Goal: Find specific page/section

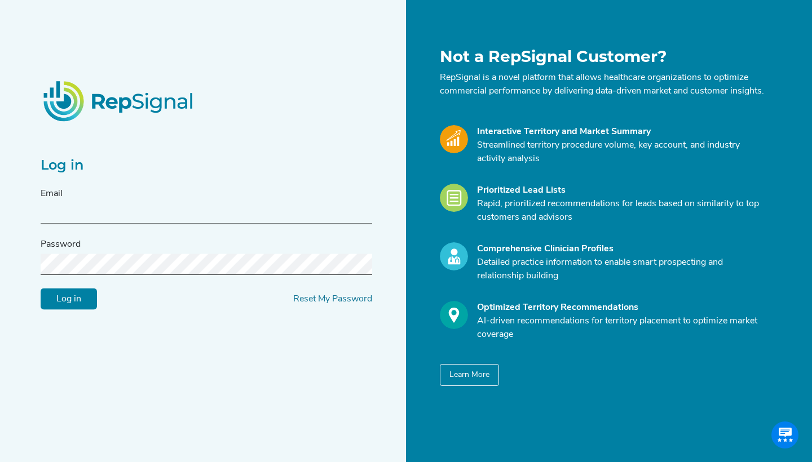
paste input "5m%E/>Q@3N8H"
type input "5m%E/>Q@3N8H"
click at [175, 256] on div "Password" at bounding box center [207, 256] width 332 height 37
click at [148, 219] on input "5m%E/>Q@3N8H" at bounding box center [207, 214] width 332 height 21
type input "[EMAIL_ADDRESS][DOMAIN_NAME]"
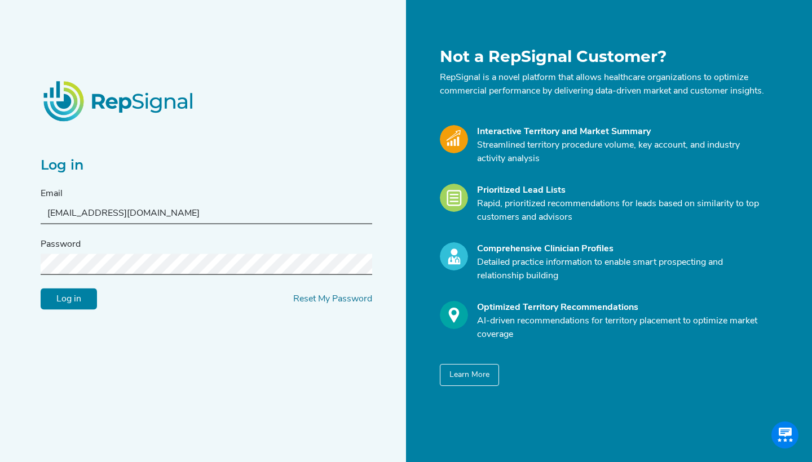
click at [69, 306] on input "Log in" at bounding box center [69, 299] width 56 height 21
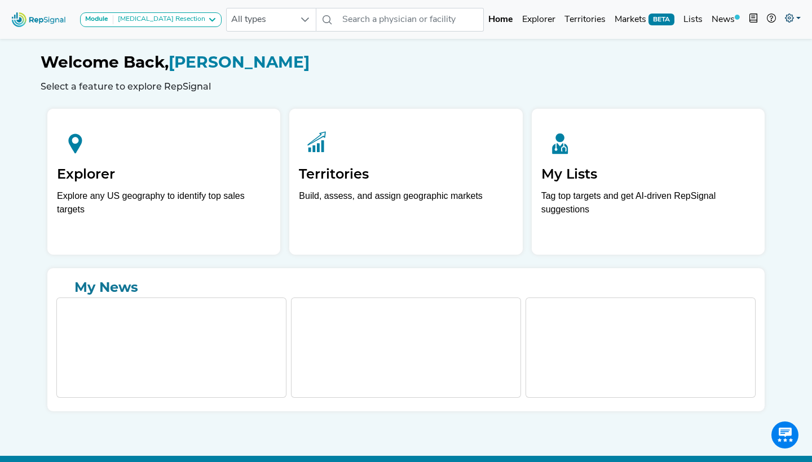
click at [793, 14] on link at bounding box center [792, 19] width 25 height 23
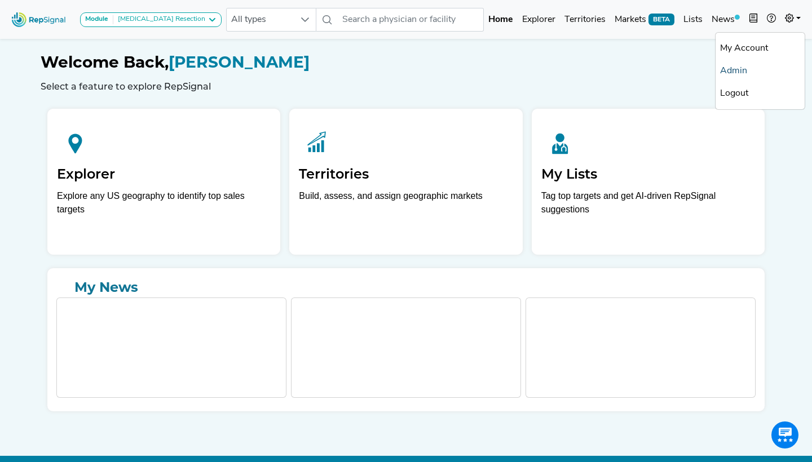
click at [746, 63] on link "Admin" at bounding box center [760, 71] width 89 height 23
